Goal: Transaction & Acquisition: Obtain resource

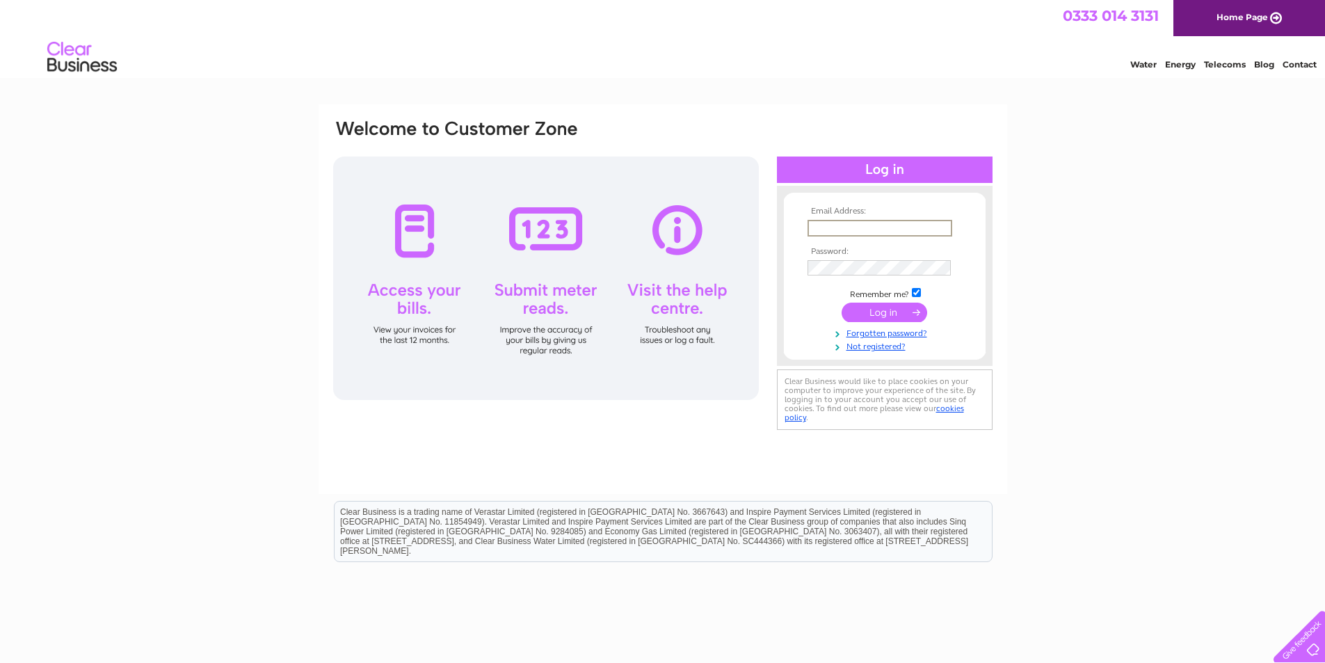
click at [875, 230] on input "text" at bounding box center [879, 228] width 145 height 17
type input "ap.nns@cookeaqua.com"
click at [877, 308] on input "submit" at bounding box center [885, 310] width 86 height 19
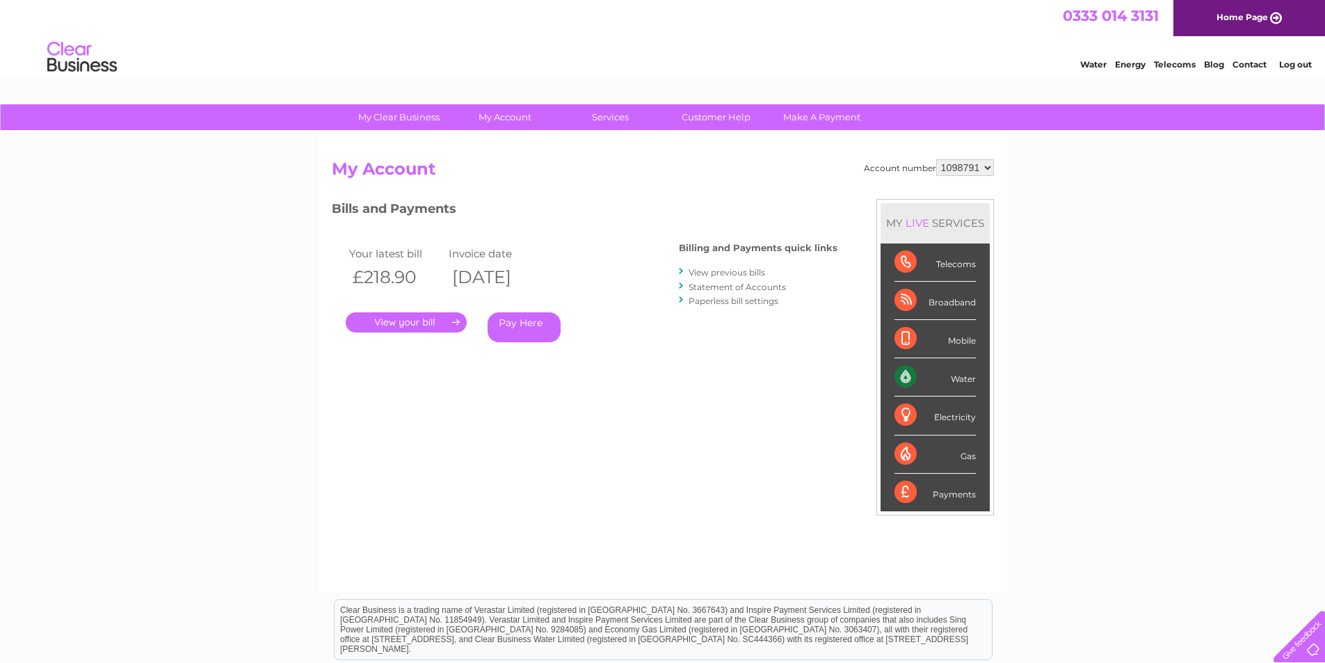
click at [438, 325] on link "." at bounding box center [406, 322] width 121 height 20
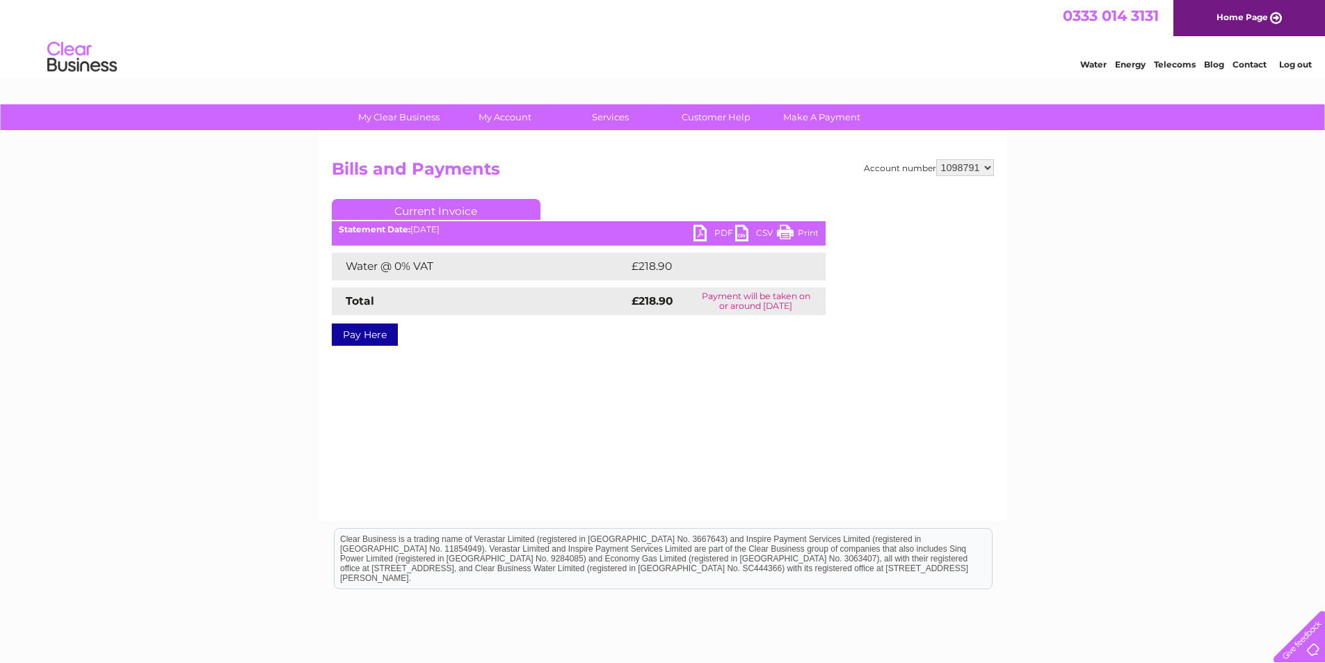
click at [710, 230] on link "PDF" at bounding box center [714, 235] width 42 height 20
click at [1292, 67] on link "Log out" at bounding box center [1295, 64] width 33 height 10
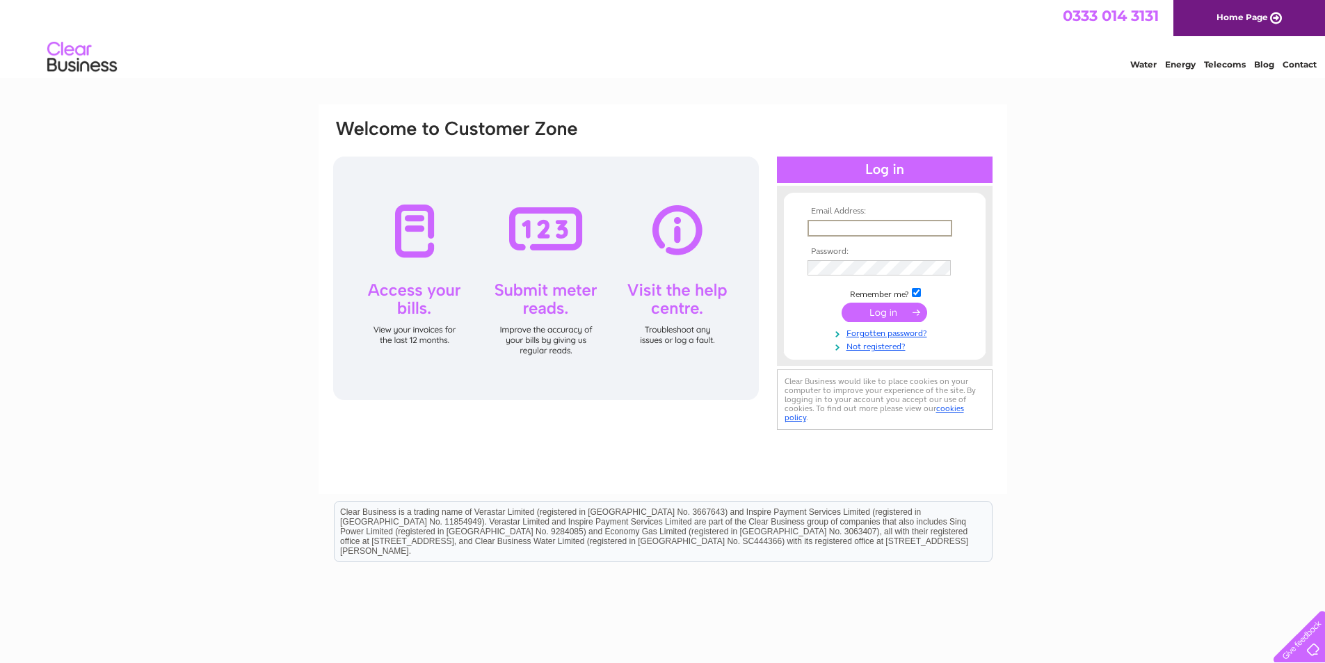
click at [938, 223] on input "text" at bounding box center [879, 228] width 145 height 17
type input "claire.shields@cookeaqua.com"
click at [863, 311] on input "submit" at bounding box center [885, 312] width 86 height 19
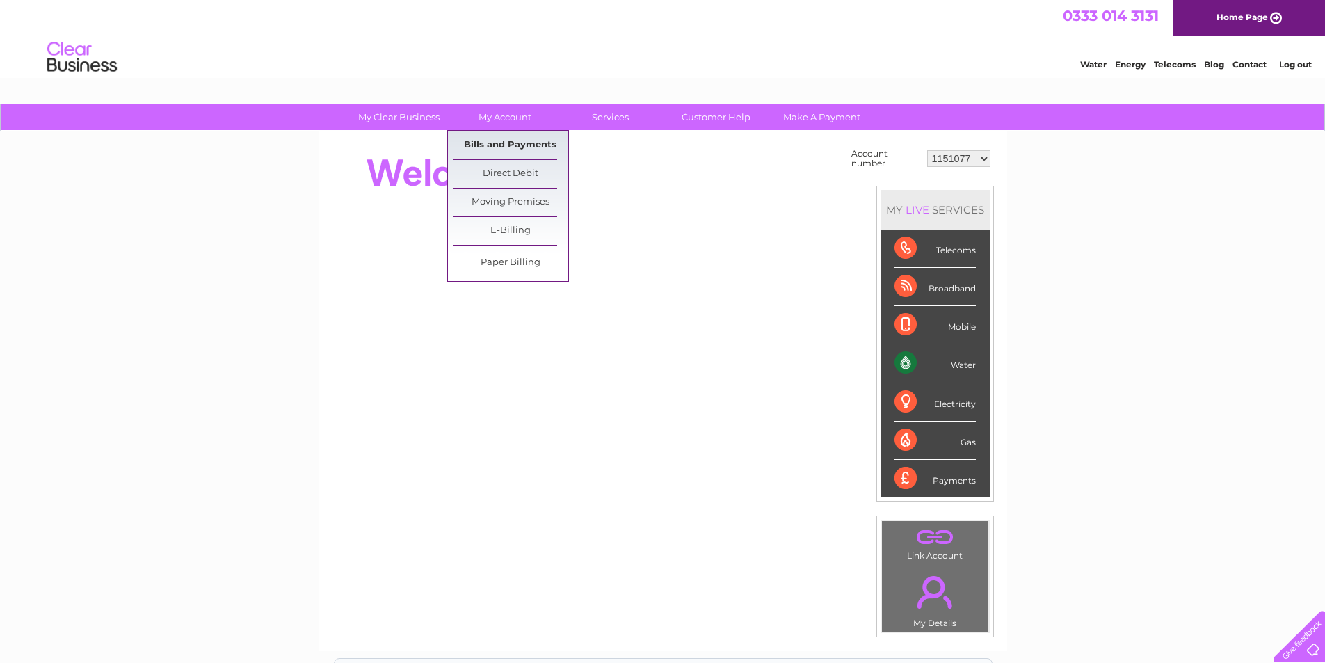
click at [494, 147] on link "Bills and Payments" at bounding box center [510, 145] width 115 height 28
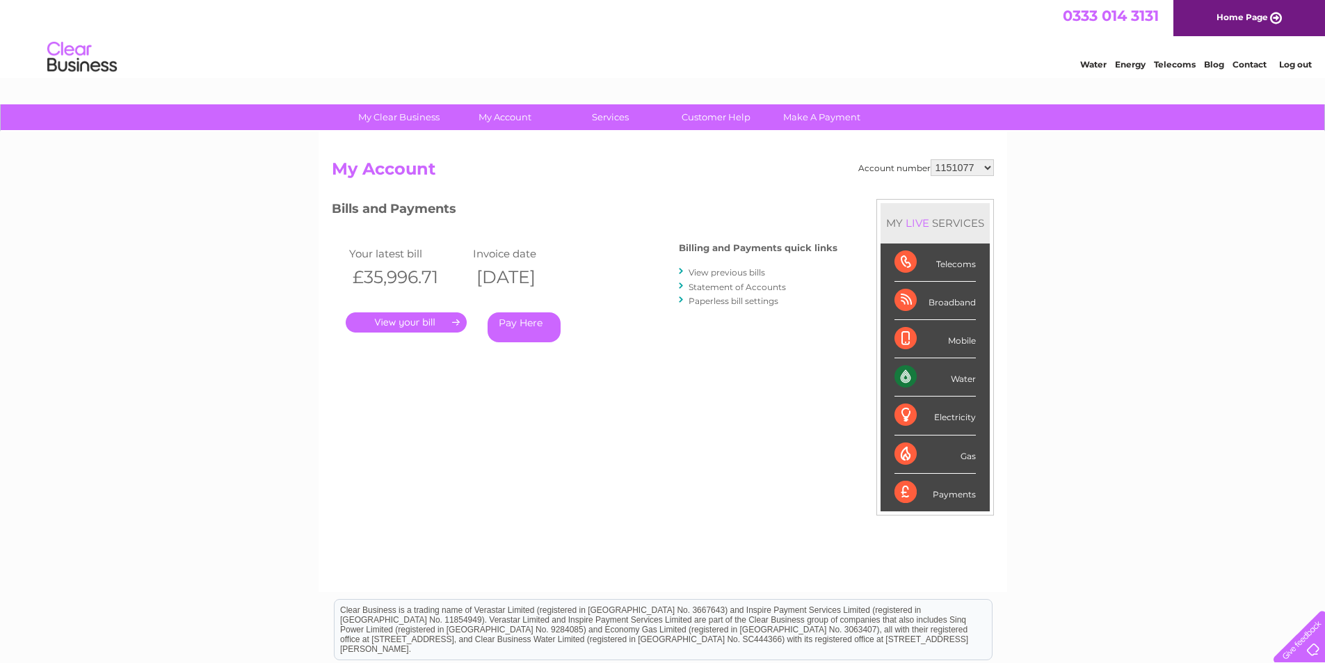
click at [431, 320] on link "." at bounding box center [406, 322] width 121 height 20
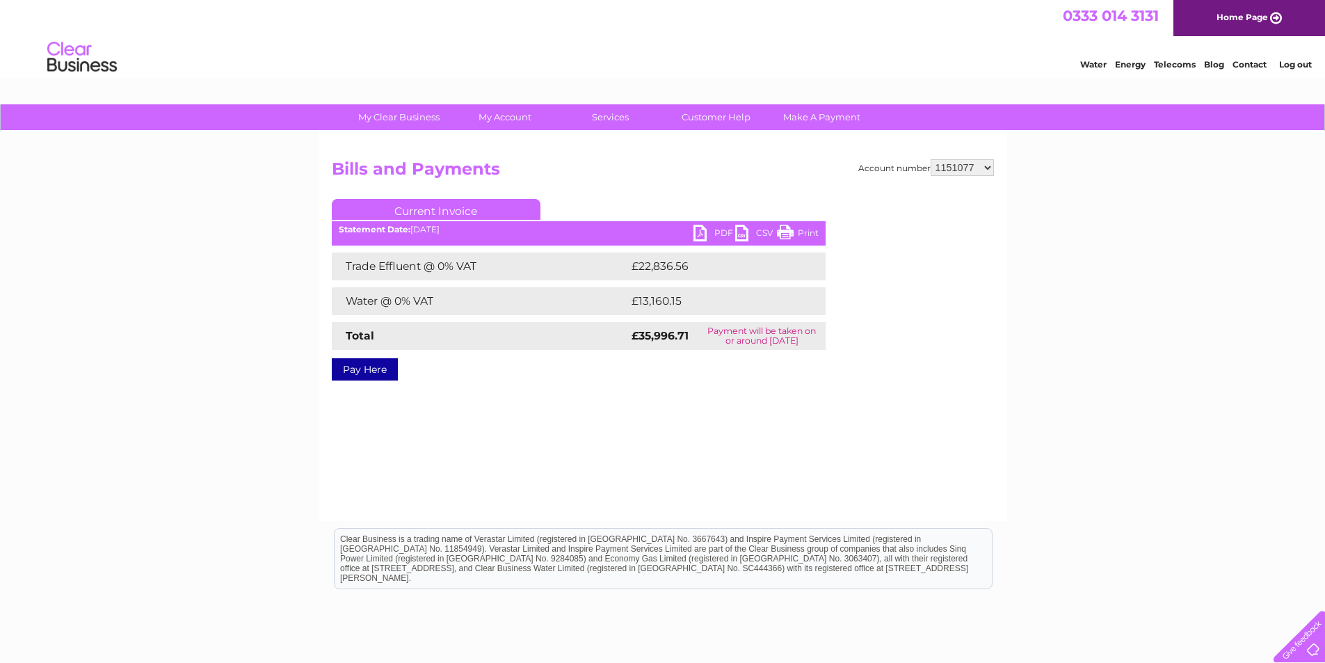
click at [709, 232] on link "PDF" at bounding box center [714, 235] width 42 height 20
